Goal: Find specific page/section: Find specific page/section

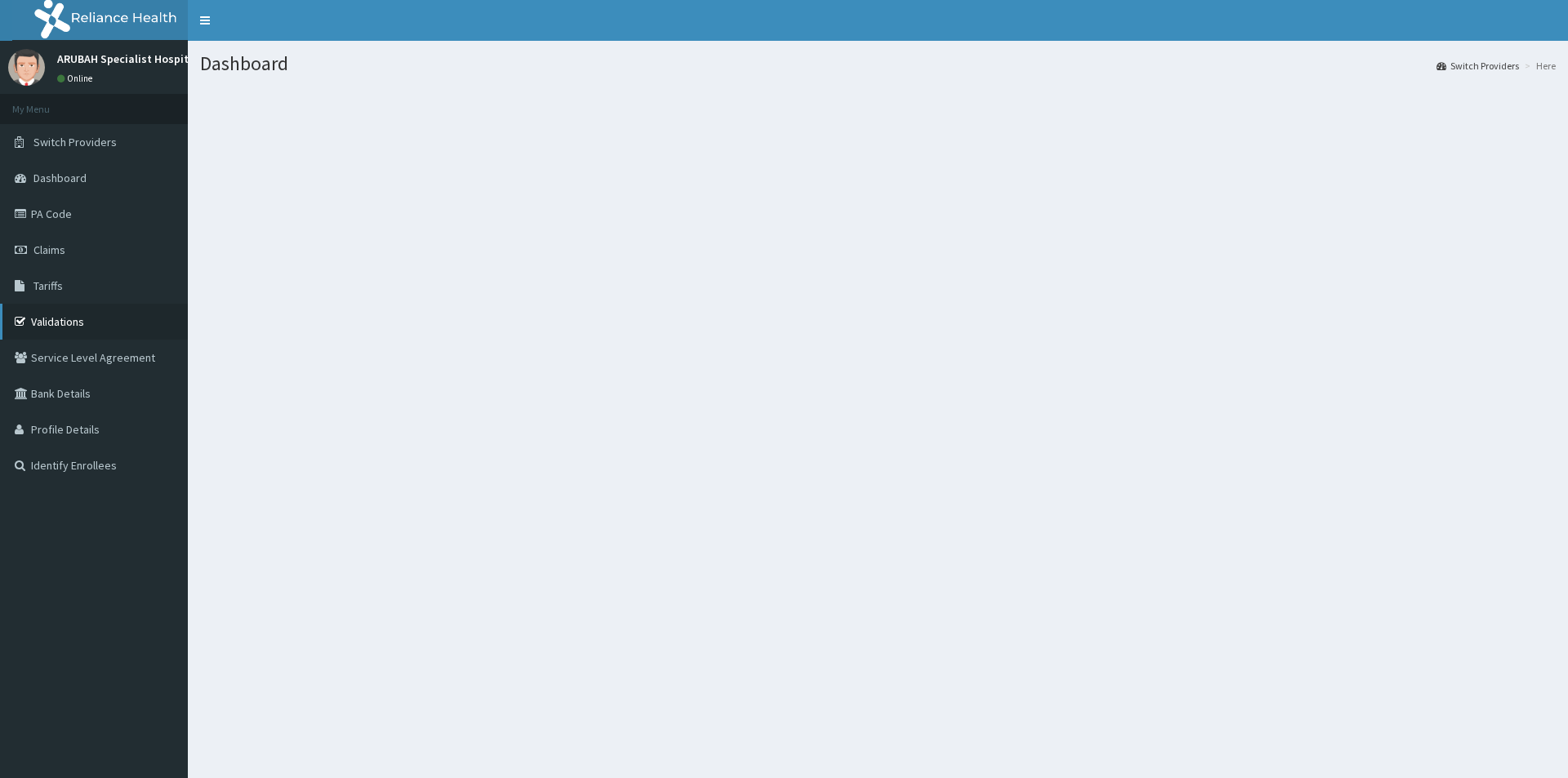
click at [56, 308] on link "Validations" at bounding box center [94, 322] width 188 height 36
click at [53, 318] on link "Validations" at bounding box center [94, 322] width 188 height 36
click at [44, 326] on link "Validations" at bounding box center [94, 322] width 188 height 36
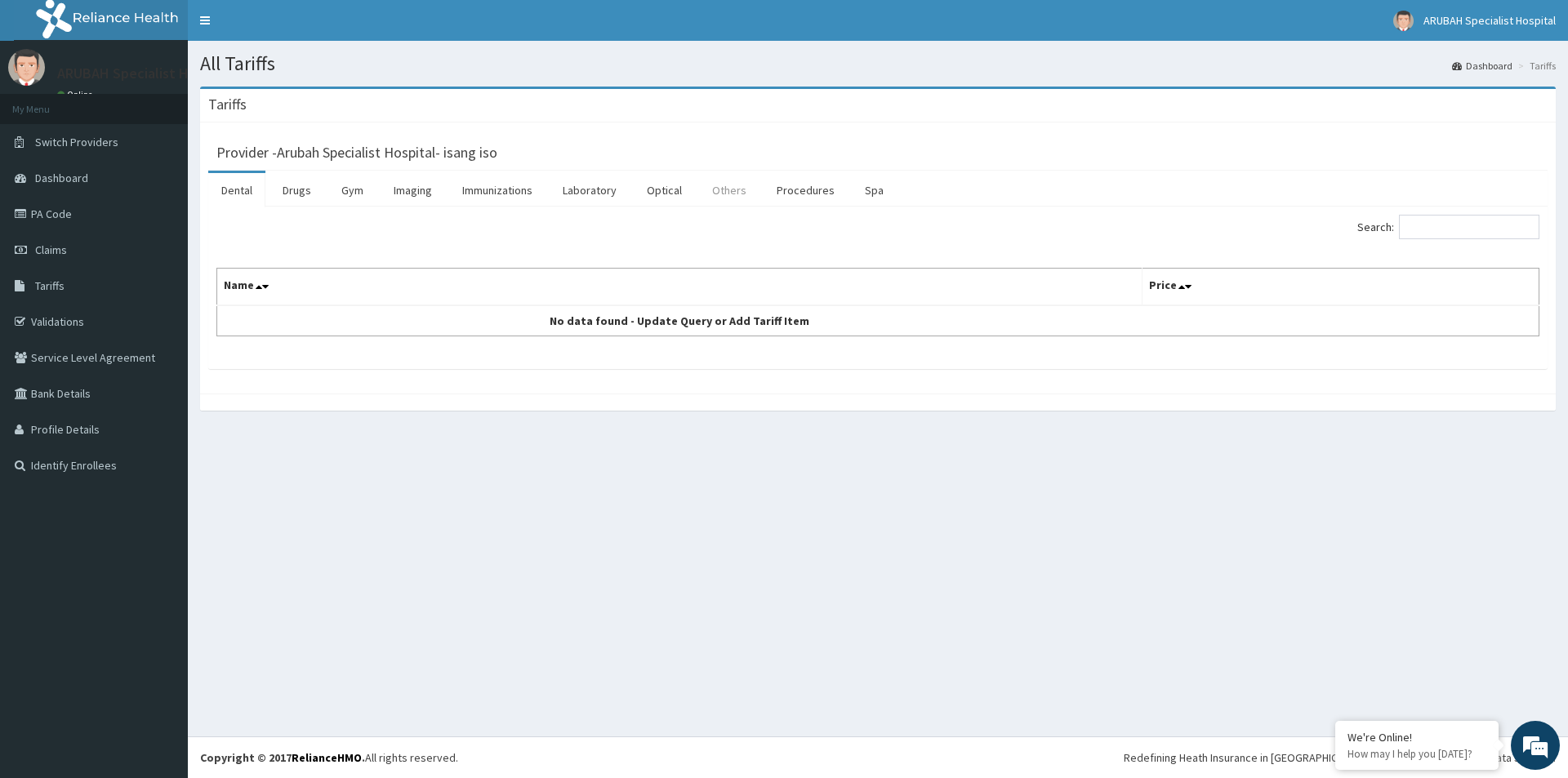
click at [718, 191] on link "Others" at bounding box center [729, 190] width 60 height 34
click at [1425, 228] on input "Search:" at bounding box center [1469, 227] width 140 height 25
type input "DERMATOLO"
click at [825, 195] on link "Procedures" at bounding box center [806, 190] width 84 height 34
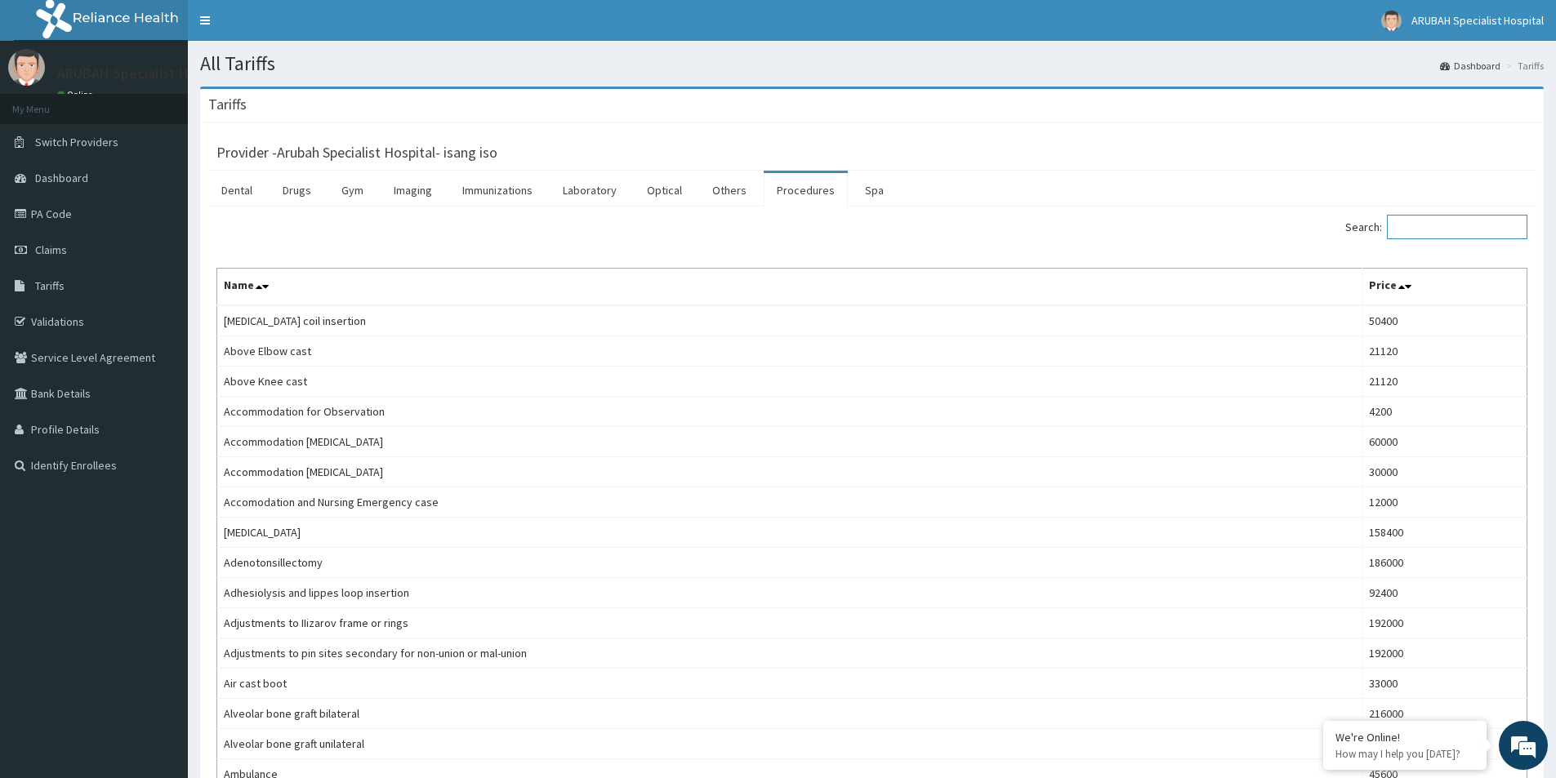
click at [1482, 227] on input "Search:" at bounding box center [1457, 227] width 140 height 25
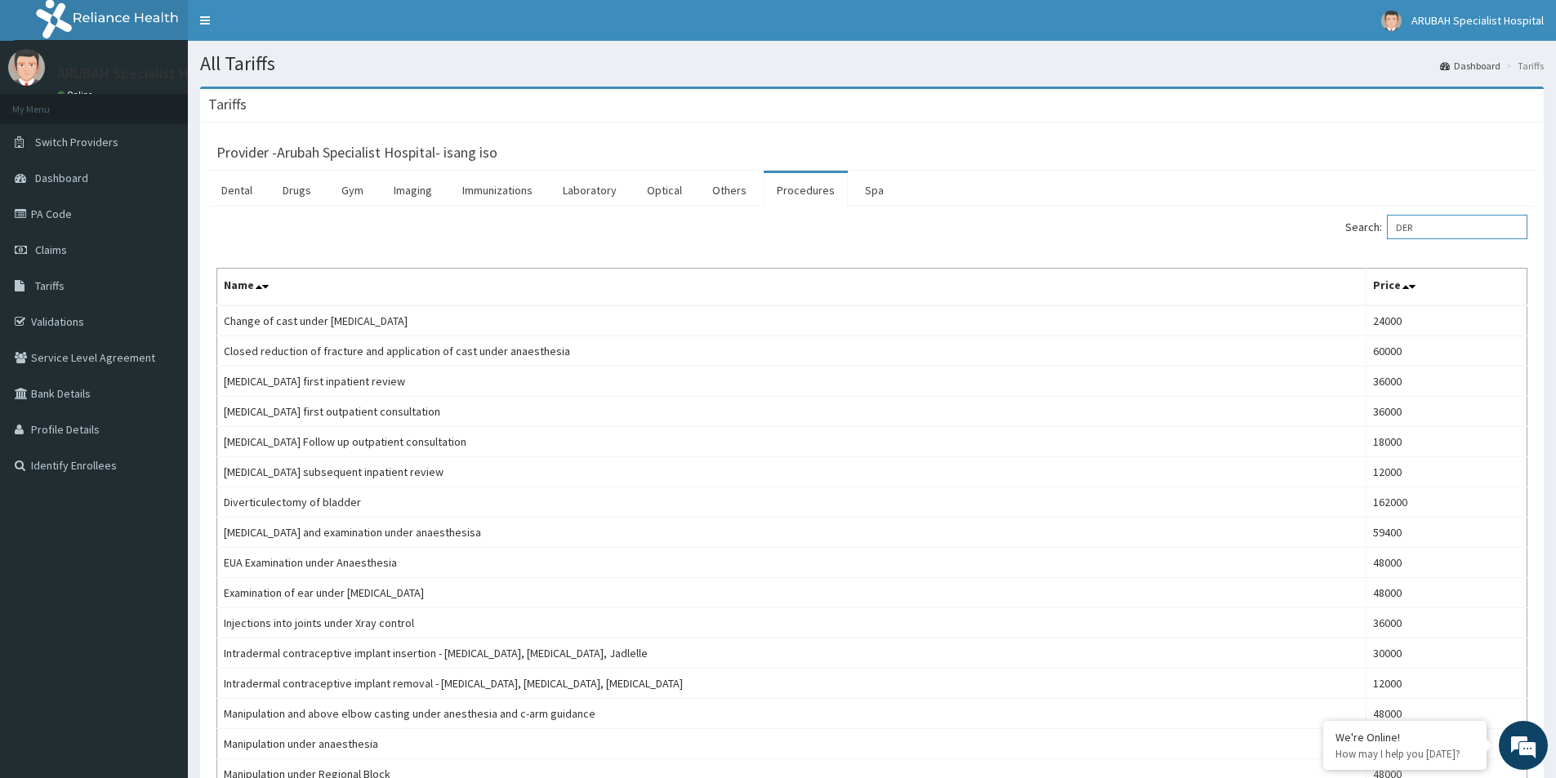
type input "DER"
click at [599, 196] on link "Laboratory" at bounding box center [590, 190] width 80 height 34
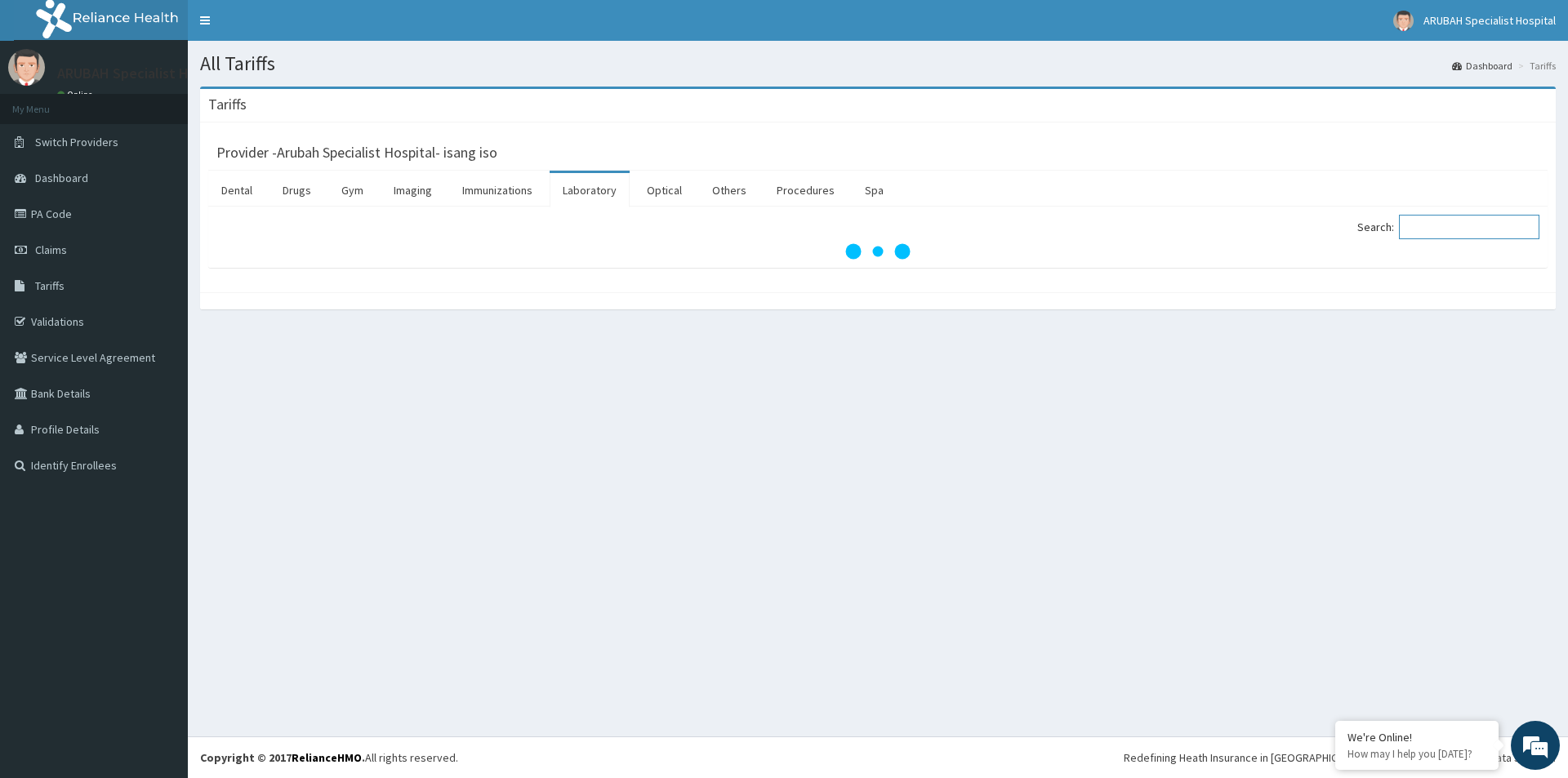
click at [1485, 234] on input "Search:" at bounding box center [1469, 227] width 140 height 25
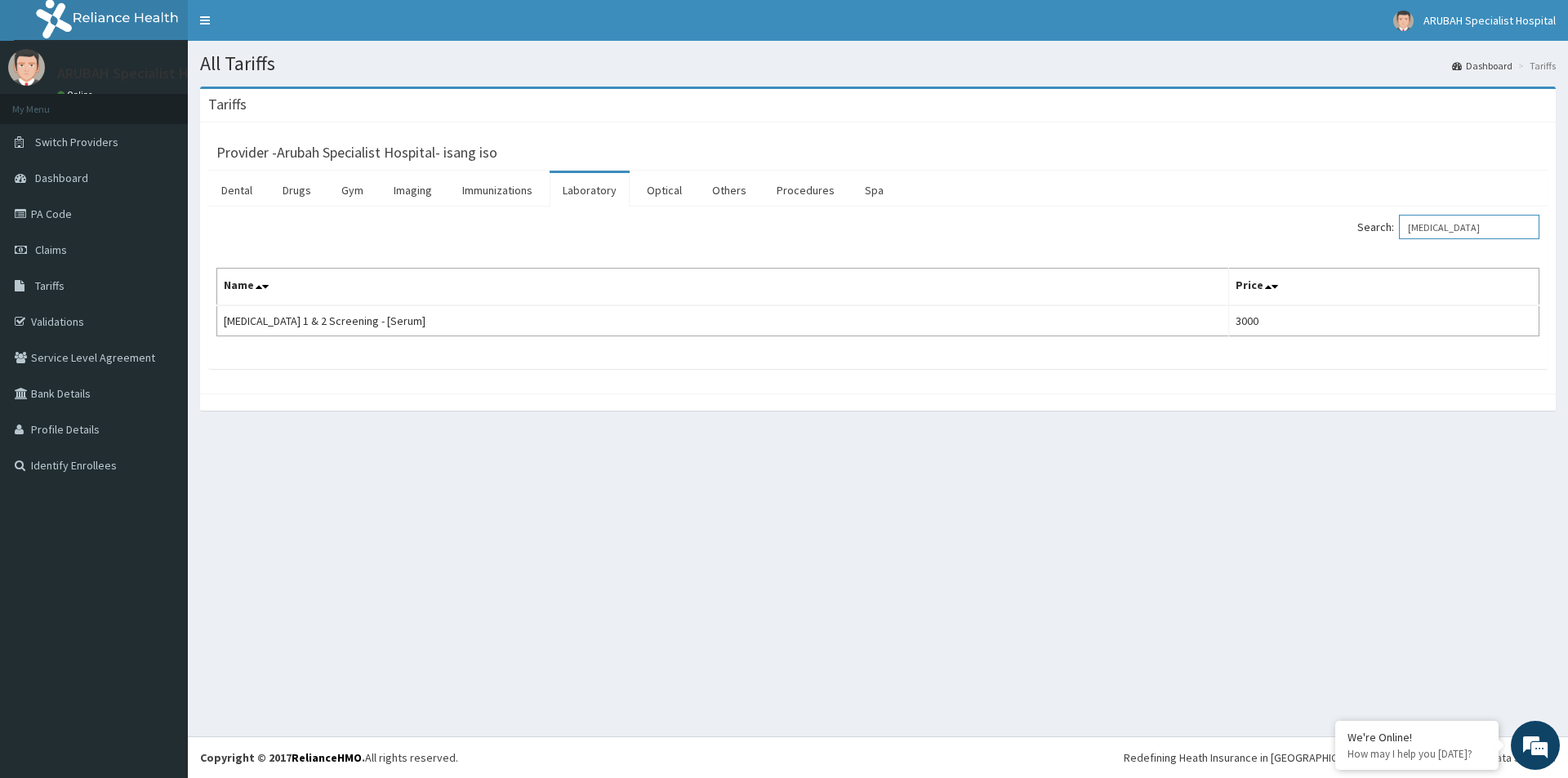
click at [1451, 225] on input "HIV" at bounding box center [1469, 227] width 140 height 25
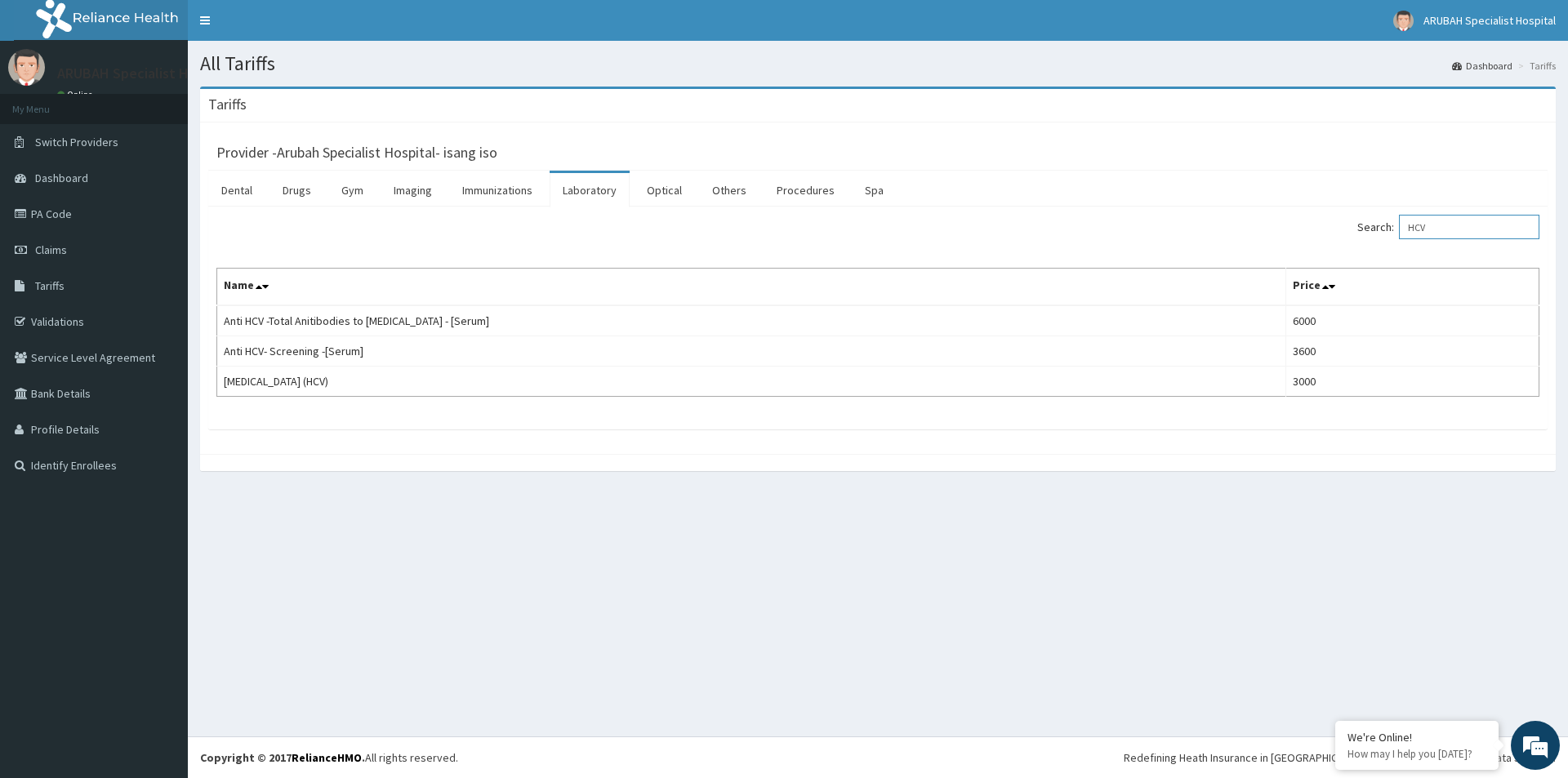
type input "HCV"
click at [43, 215] on link "PA Code" at bounding box center [94, 214] width 188 height 36
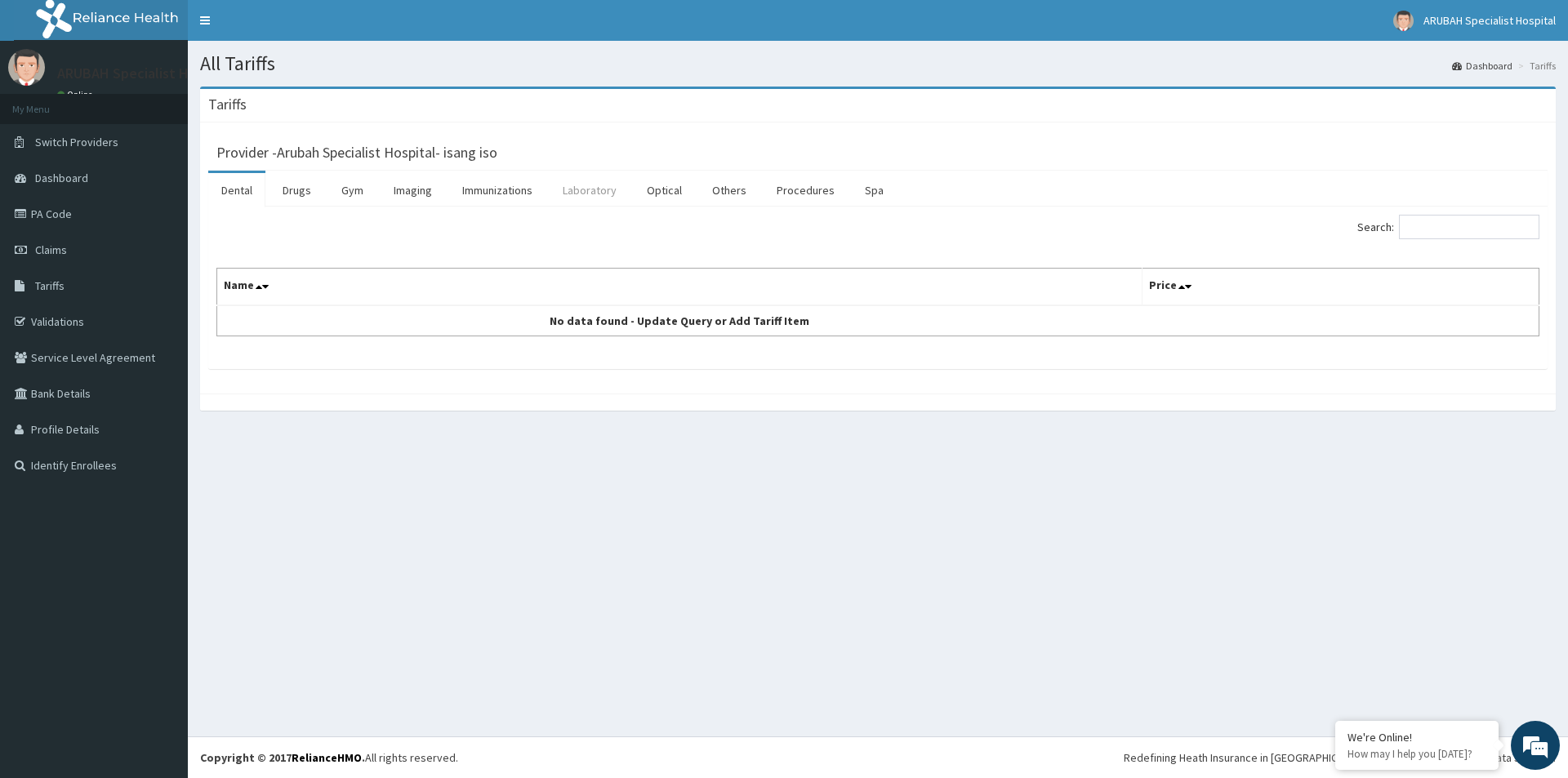
click at [613, 192] on link "Laboratory" at bounding box center [590, 190] width 80 height 34
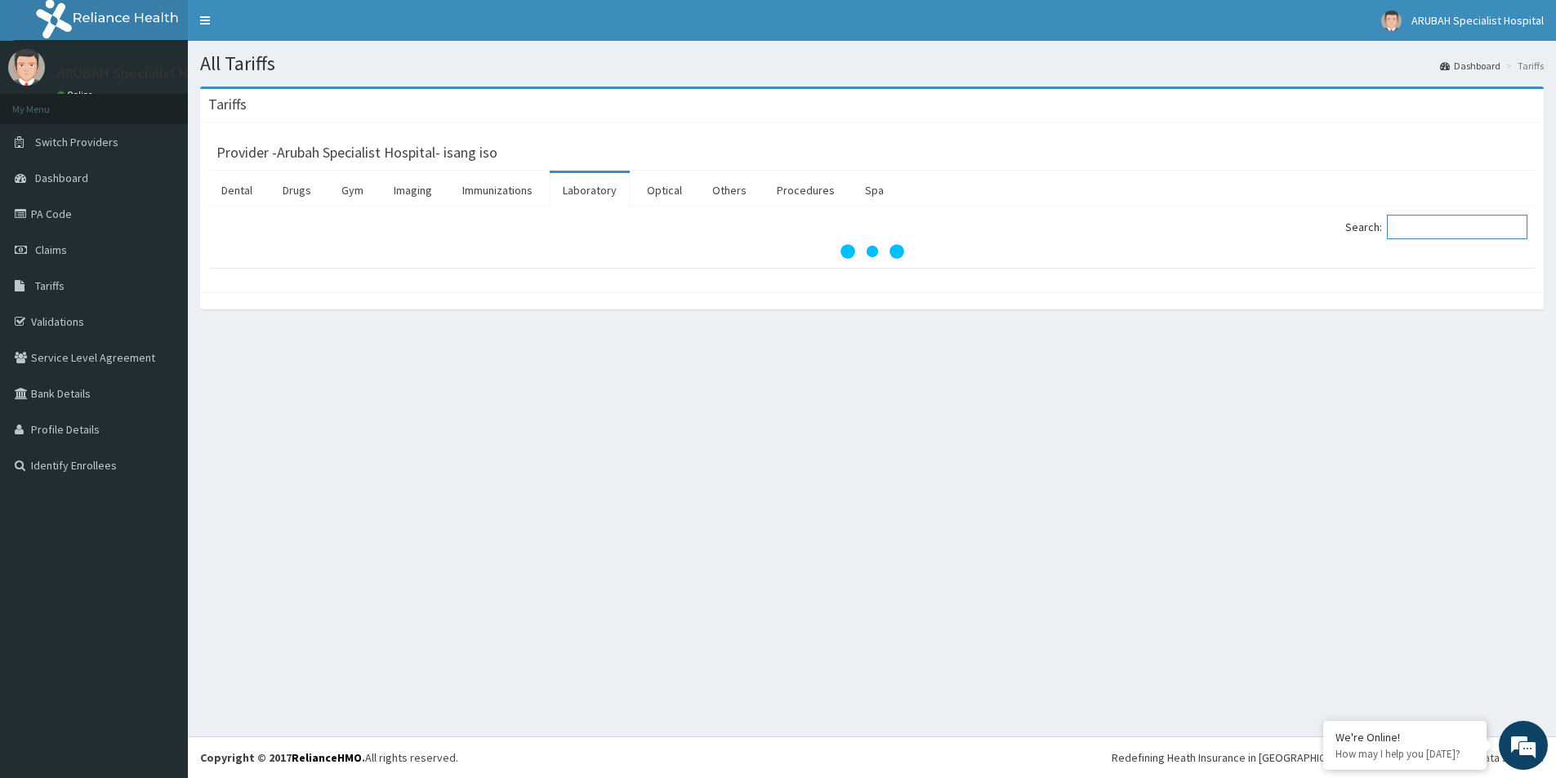
click at [1463, 228] on input "Search:" at bounding box center [1457, 227] width 140 height 25
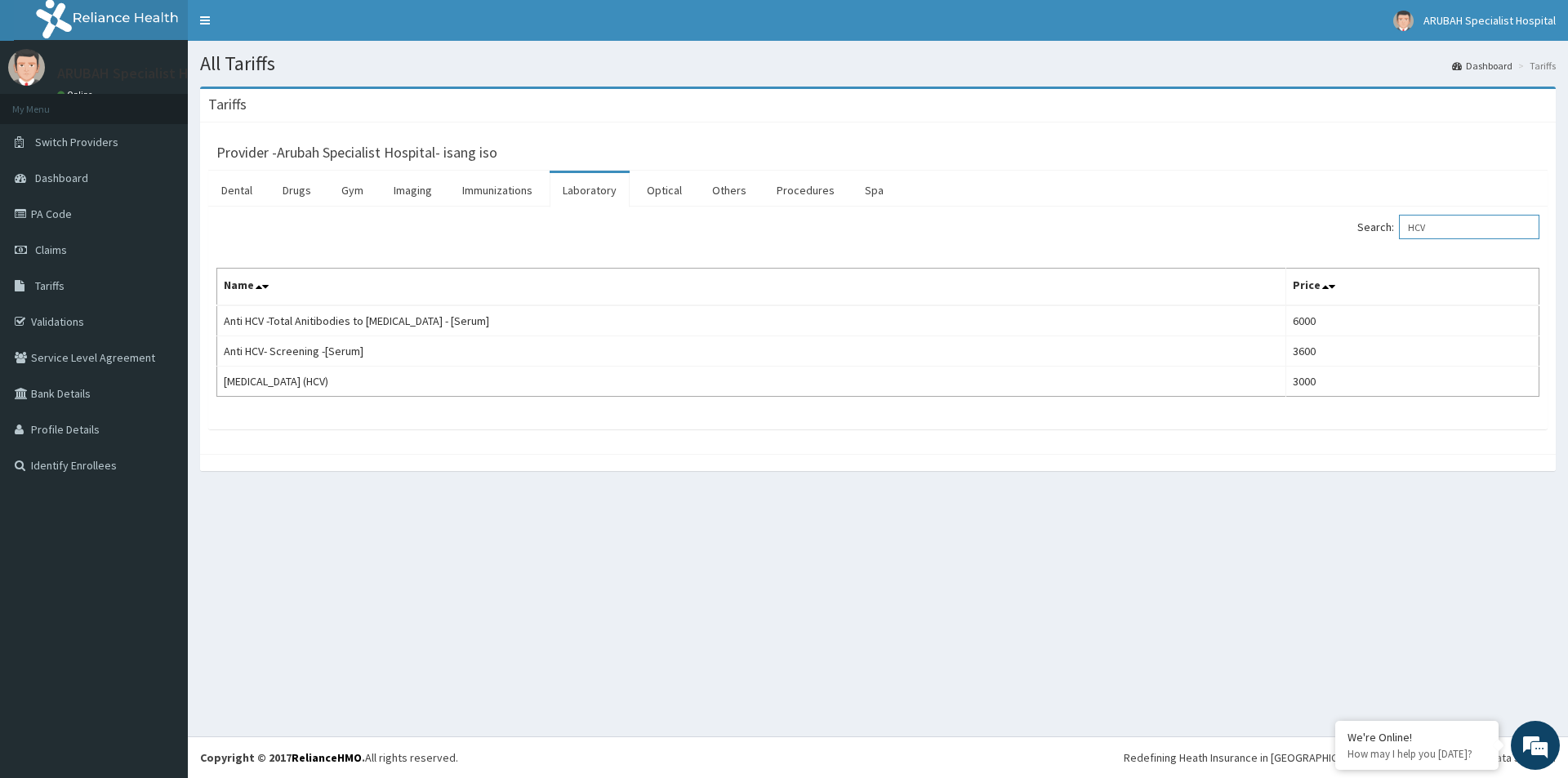
type input "HCV"
